Goal: Task Accomplishment & Management: Manage account settings

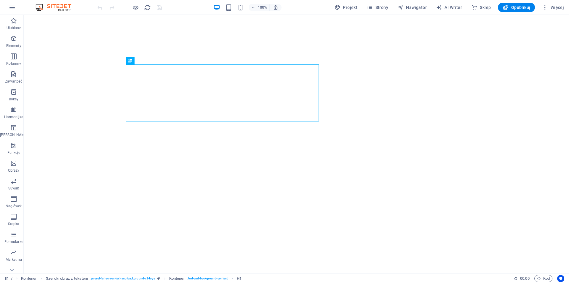
click at [393, 7] on div "Projekt Strony Nawigator AI Writer Sklep Opublikuj Więcej" at bounding box center [449, 7] width 234 height 9
click at [390, 7] on button "Strony" at bounding box center [378, 7] width 26 height 9
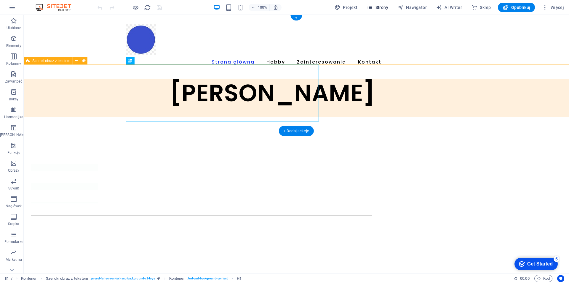
click at [381, 7] on span "Strony" at bounding box center [377, 7] width 21 height 6
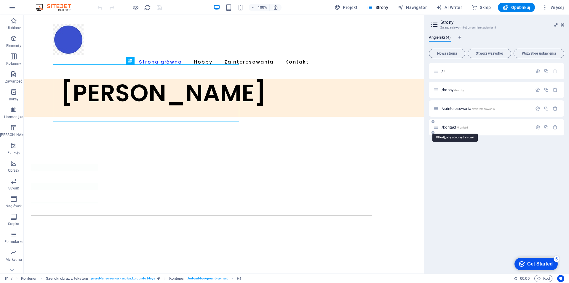
click at [447, 127] on span "/kontakt /kontakt" at bounding box center [455, 127] width 26 height 4
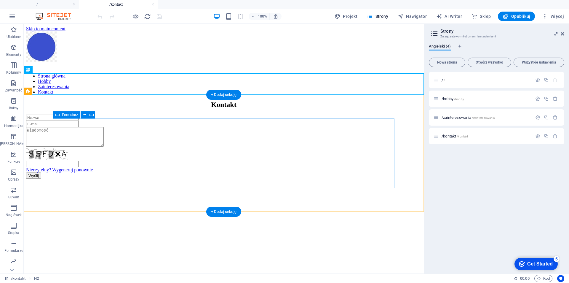
click at [162, 173] on div "Nieczytelny? Wygeneruj ponownie Wyślij" at bounding box center [224, 146] width 396 height 64
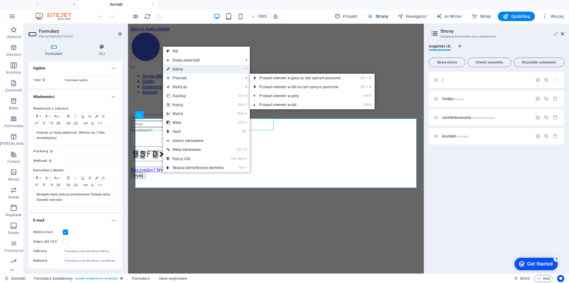
click at [183, 70] on link "⏎ Edytuj" at bounding box center [195, 69] width 65 height 9
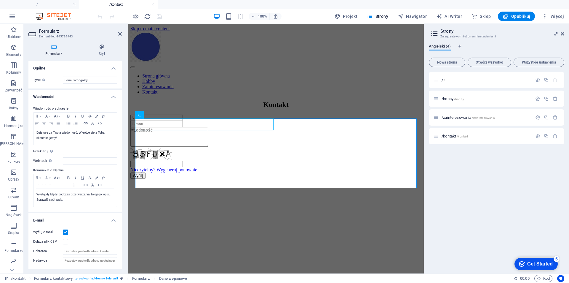
scroll to position [59, 0]
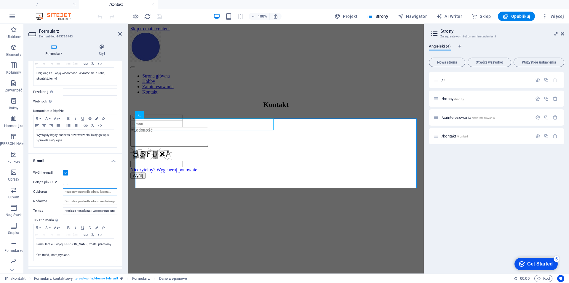
click at [86, 192] on input "Odbiorca" at bounding box center [90, 191] width 54 height 7
paste input "[EMAIL_ADDRESS][DOMAIN_NAME]"
type input "[EMAIL_ADDRESS][DOMAIN_NAME]"
drag, startPoint x: 526, startPoint y: 18, endPoint x: 469, endPoint y: 4, distance: 58.9
click at [526, 18] on span "Opublikuj" at bounding box center [517, 16] width 28 height 6
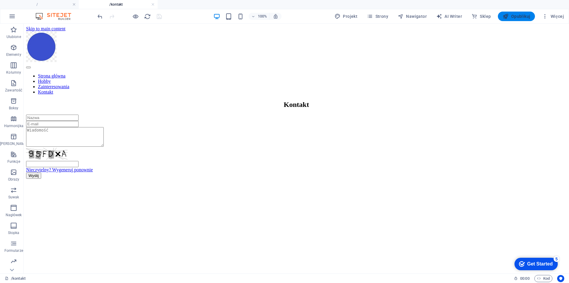
click at [520, 14] on span "Opublikuj" at bounding box center [517, 16] width 28 height 6
